Goal: Check status

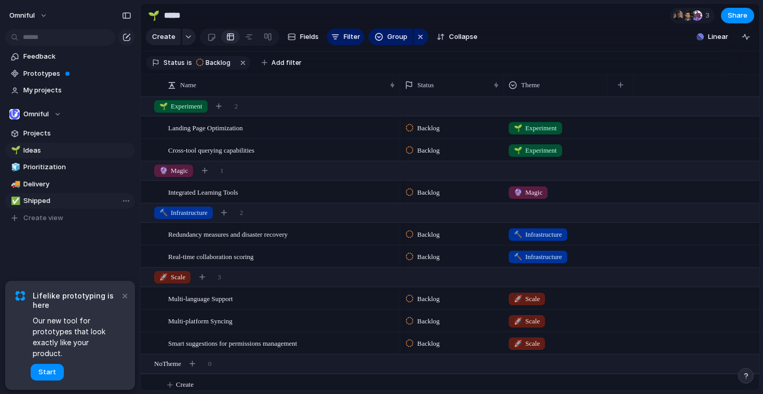
click at [85, 203] on span "Shipped" at bounding box center [77, 201] width 108 height 10
type input "*******"
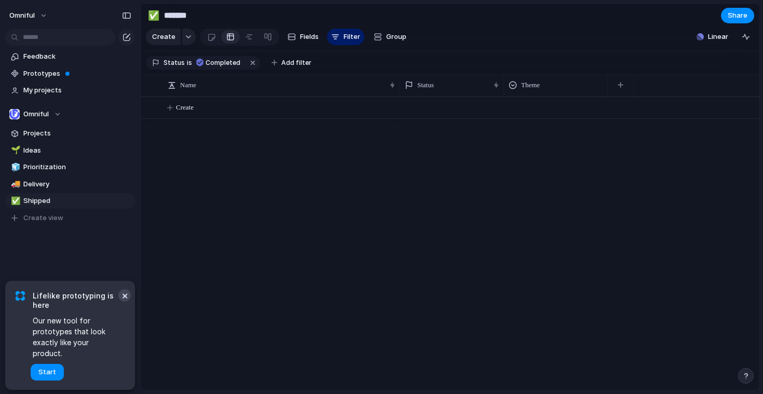
click at [127, 302] on button "×" at bounding box center [124, 295] width 12 height 12
